Goal: Entertainment & Leisure: Consume media (video, audio)

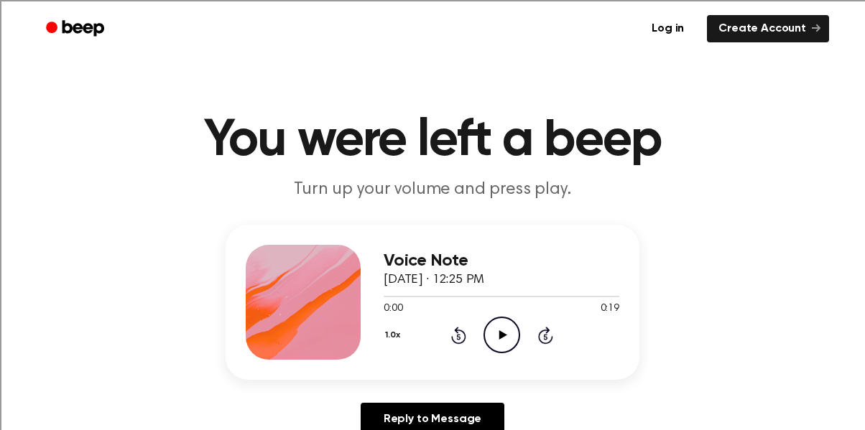
click at [489, 329] on icon "Play Audio" at bounding box center [502, 335] width 37 height 37
click at [502, 330] on icon "Play Audio" at bounding box center [502, 335] width 37 height 37
click at [505, 317] on icon "Play Audio" at bounding box center [502, 335] width 37 height 37
